Goal: Book appointment/travel/reservation

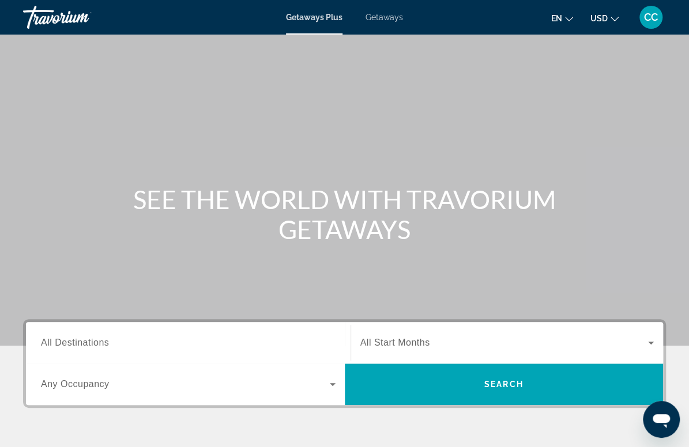
click at [83, 346] on span "All Destinations" at bounding box center [75, 343] width 68 height 10
click at [83, 346] on input "Destination All Destinations" at bounding box center [188, 343] width 294 height 14
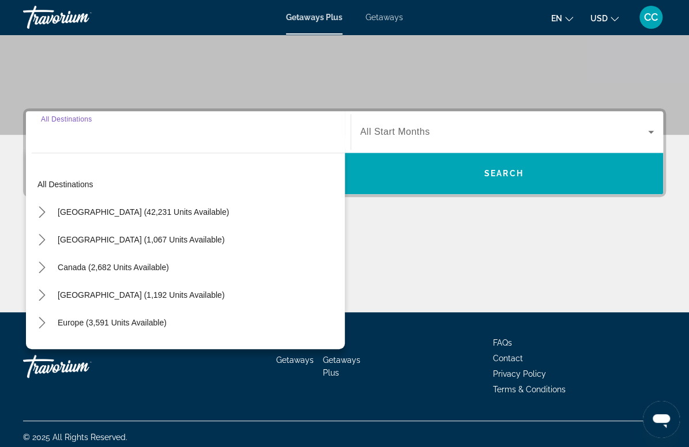
scroll to position [217, 0]
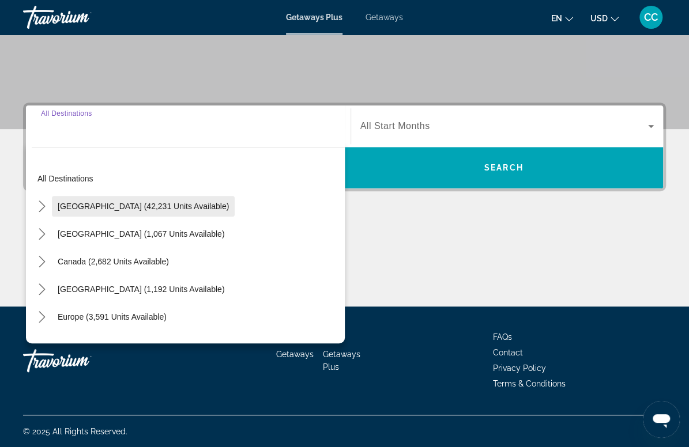
click at [80, 206] on span "[GEOGRAPHIC_DATA] (42,231 units available)" at bounding box center [143, 206] width 171 height 9
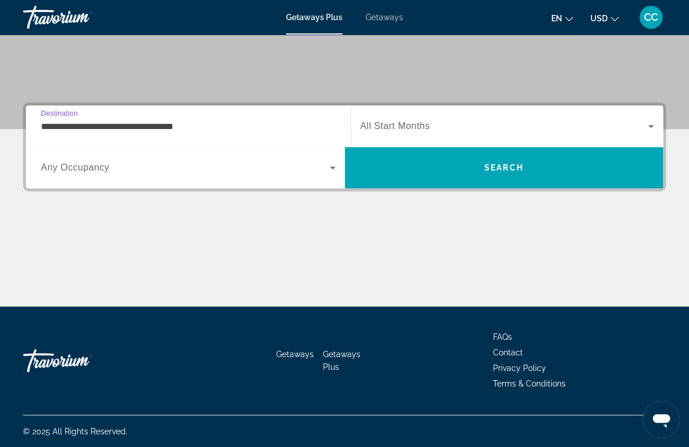
click at [77, 128] on input "**********" at bounding box center [188, 127] width 294 height 14
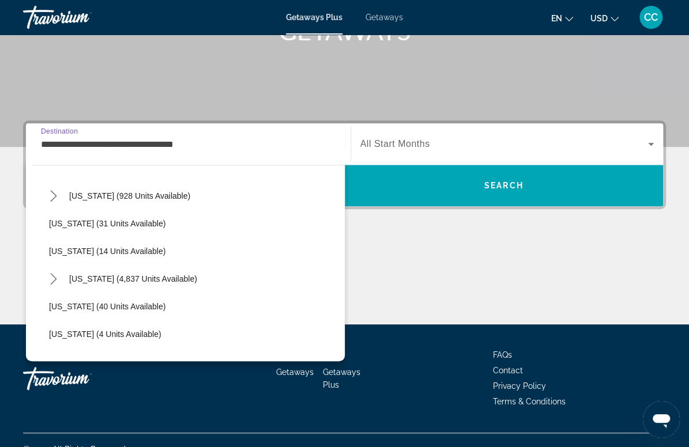
scroll to position [142, 0]
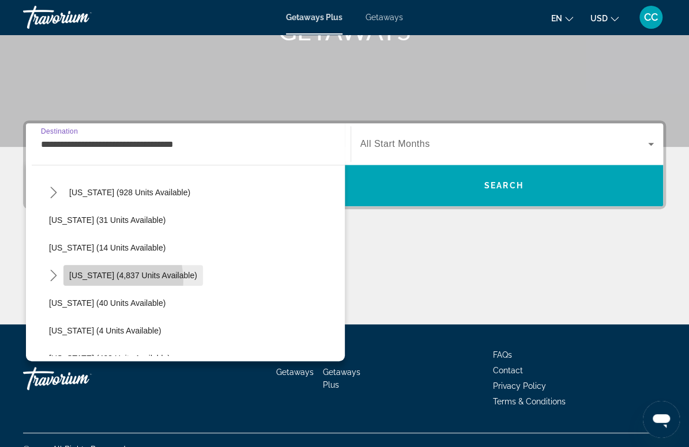
click at [99, 280] on span "Select destination: Florida (4,837 units available)" at bounding box center [132, 276] width 139 height 28
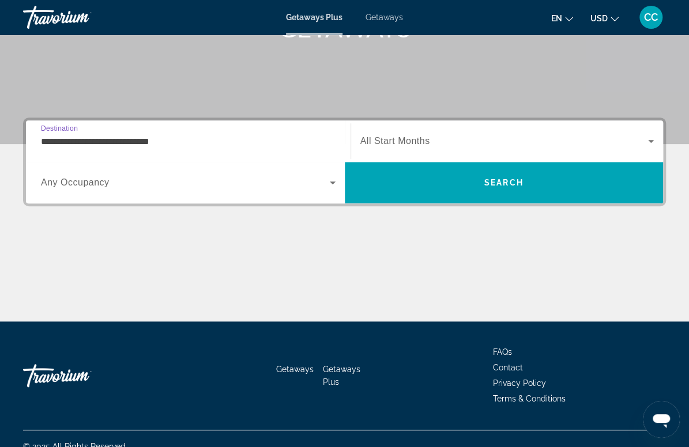
scroll to position [217, 0]
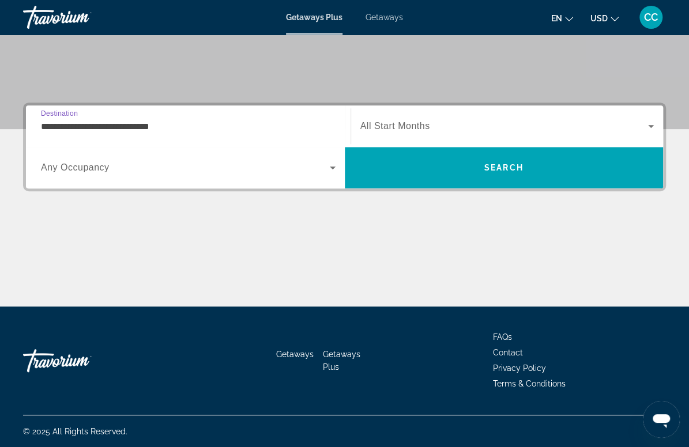
click at [85, 128] on input "**********" at bounding box center [188, 127] width 294 height 14
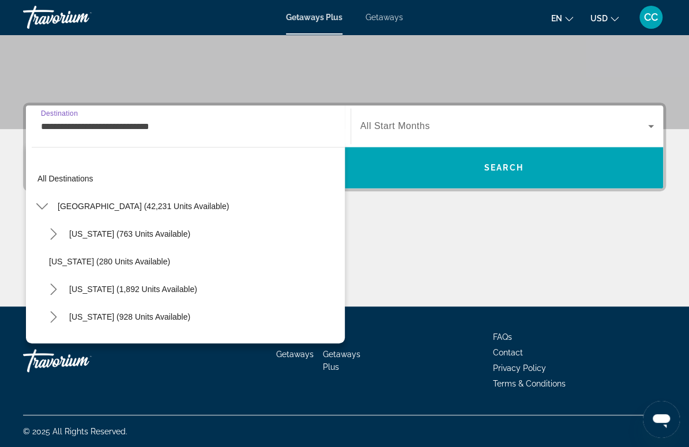
scroll to position [152, 0]
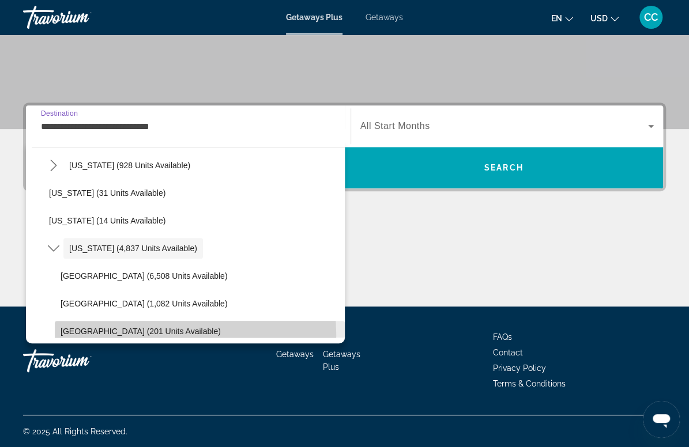
click at [90, 334] on span "[GEOGRAPHIC_DATA] (201 units available)" at bounding box center [140, 331] width 160 height 9
type input "**********"
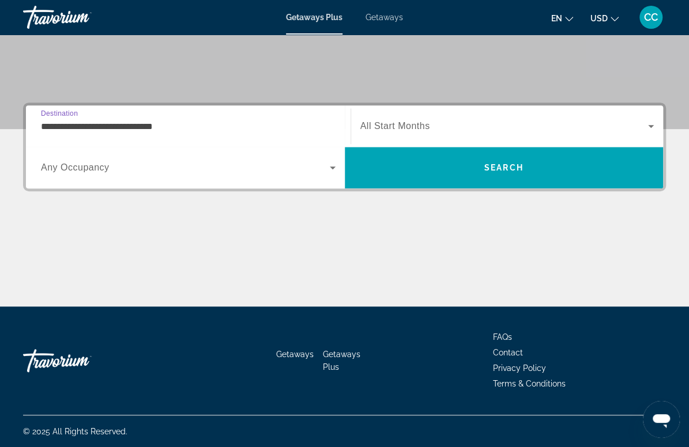
click at [418, 126] on span "All Start Months" at bounding box center [395, 126] width 70 height 10
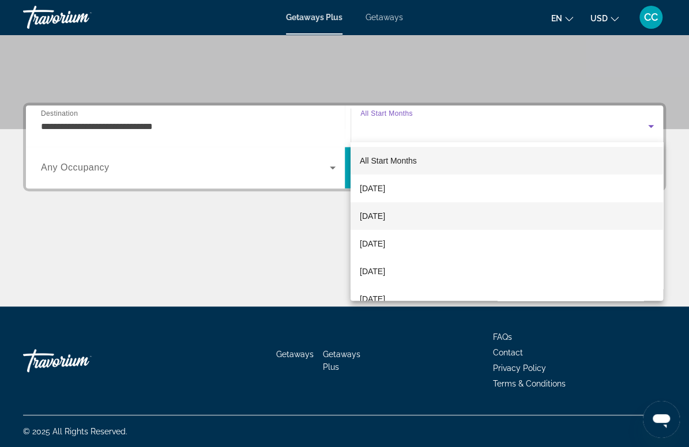
click at [385, 217] on span "[DATE]" at bounding box center [372, 216] width 25 height 14
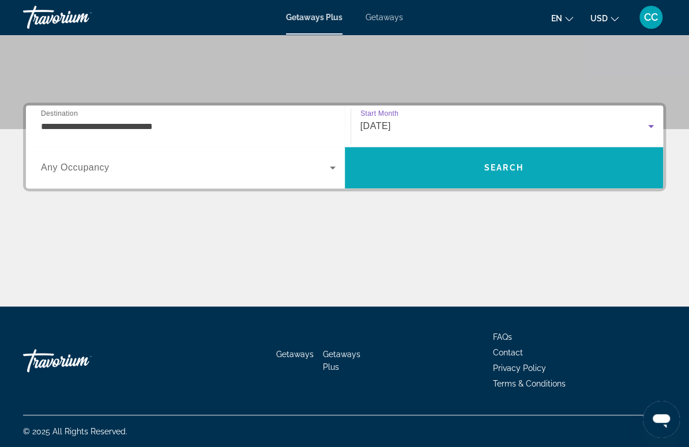
click at [458, 168] on span "Search" at bounding box center [504, 168] width 319 height 28
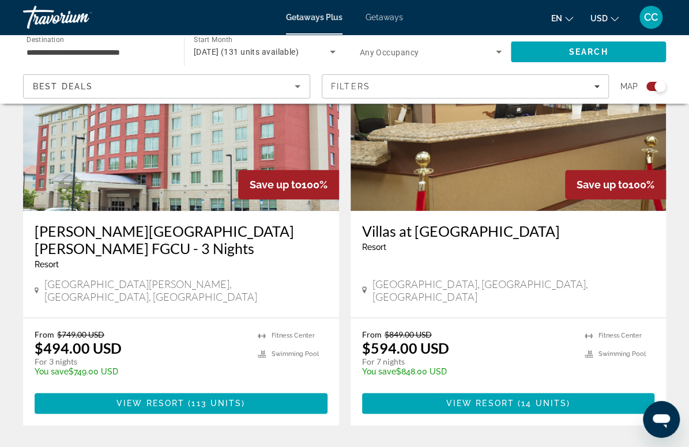
scroll to position [469, 0]
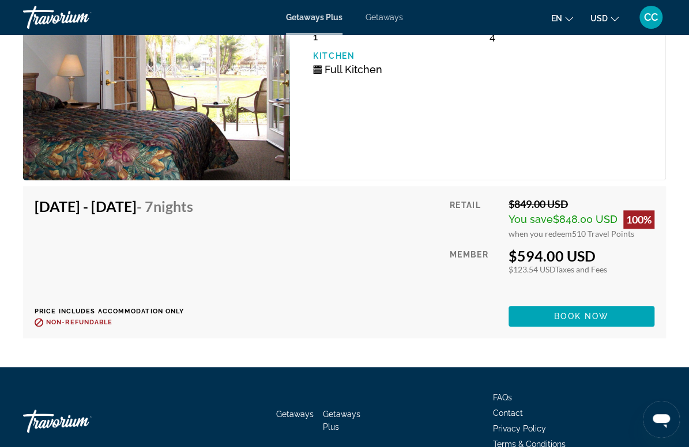
scroll to position [2482, 0]
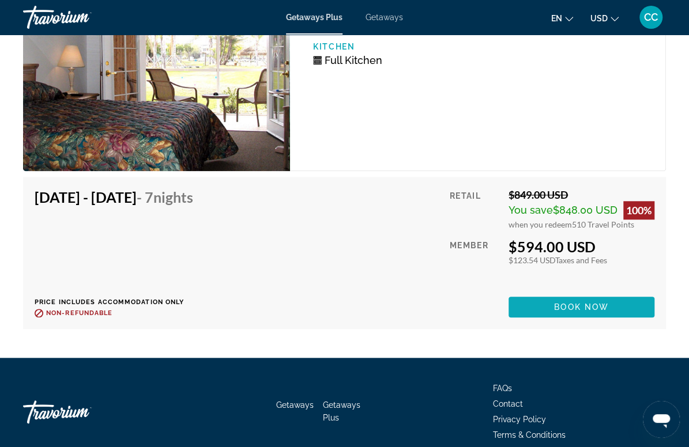
click at [559, 310] on span "Book now" at bounding box center [581, 306] width 55 height 9
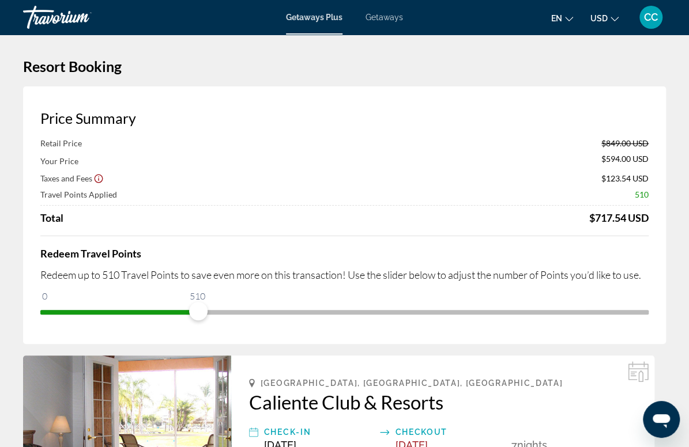
click at [104, 180] on icon "Show Taxes and Fees disclaimer" at bounding box center [98, 178] width 10 height 10
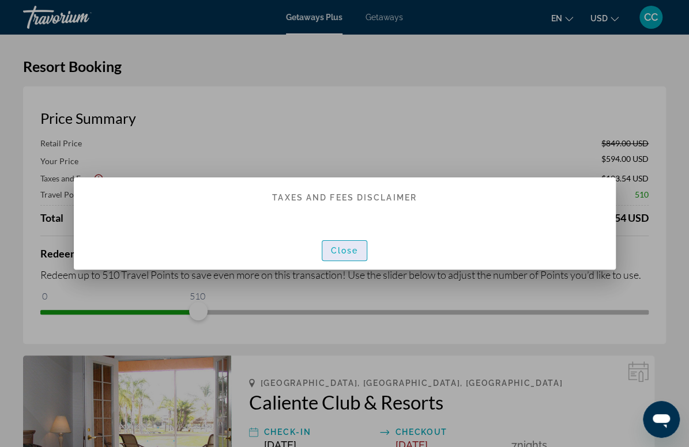
click at [350, 255] on span "Close" at bounding box center [345, 250] width 28 height 9
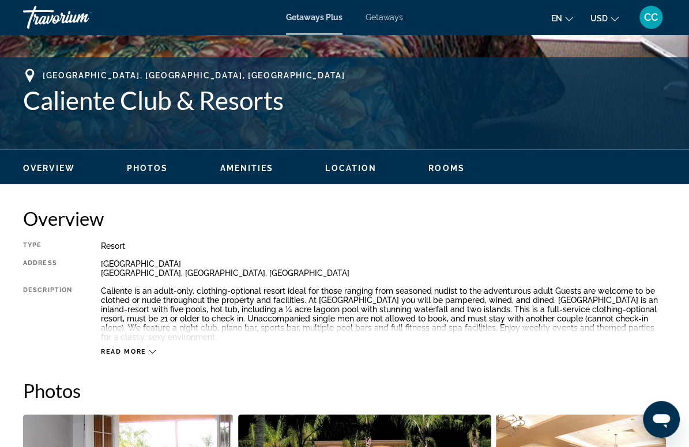
scroll to position [433, 0]
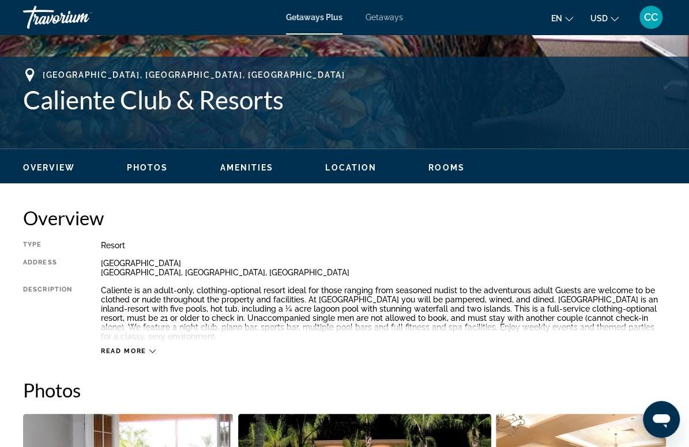
click at [152, 351] on icon "Main content" at bounding box center [152, 351] width 6 height 6
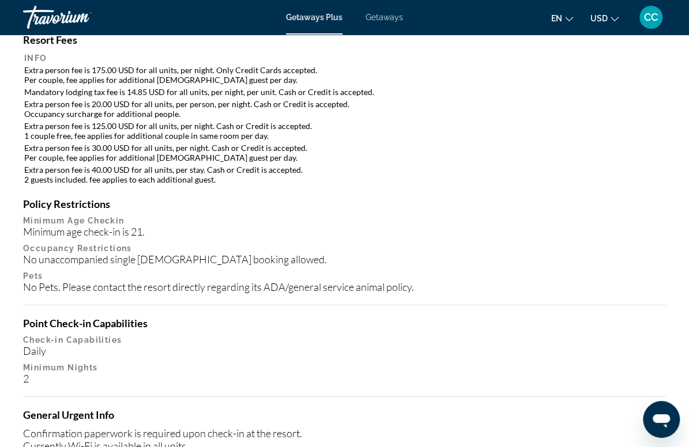
scroll to position [1420, 0]
